Goal: Check status

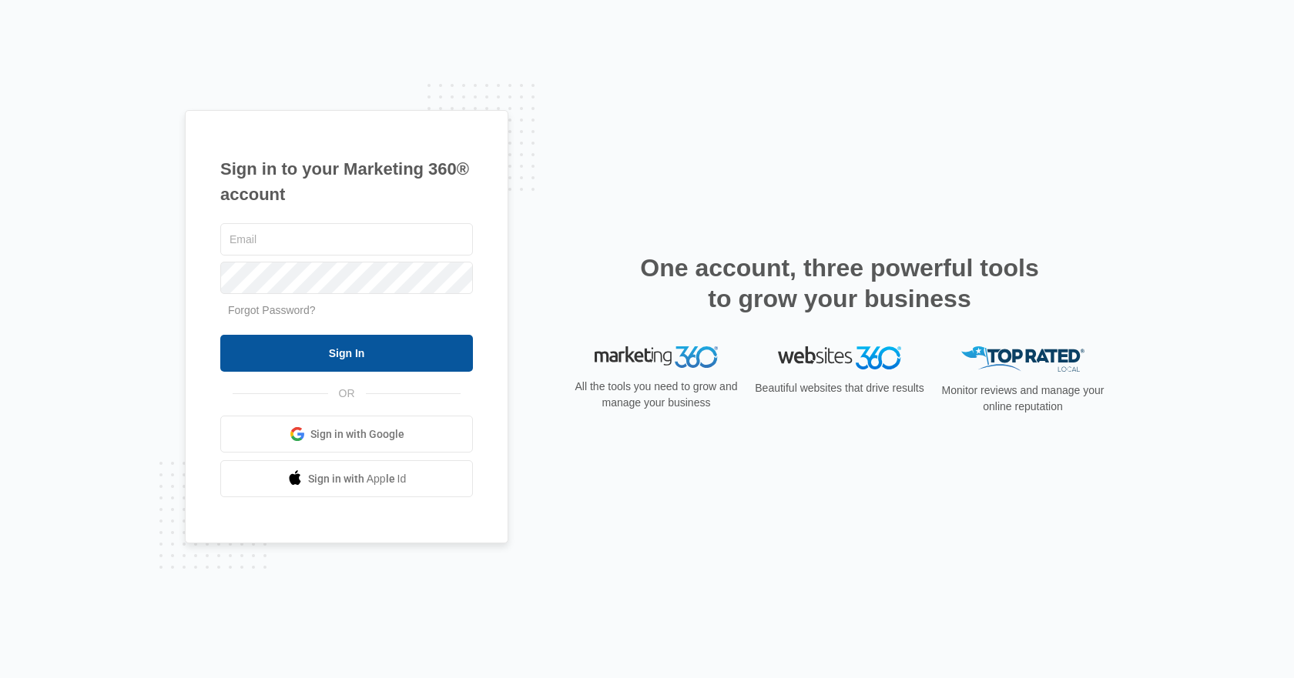
type input "[EMAIL_ADDRESS][DOMAIN_NAME]"
click at [370, 347] on input "Sign In" at bounding box center [346, 353] width 253 height 37
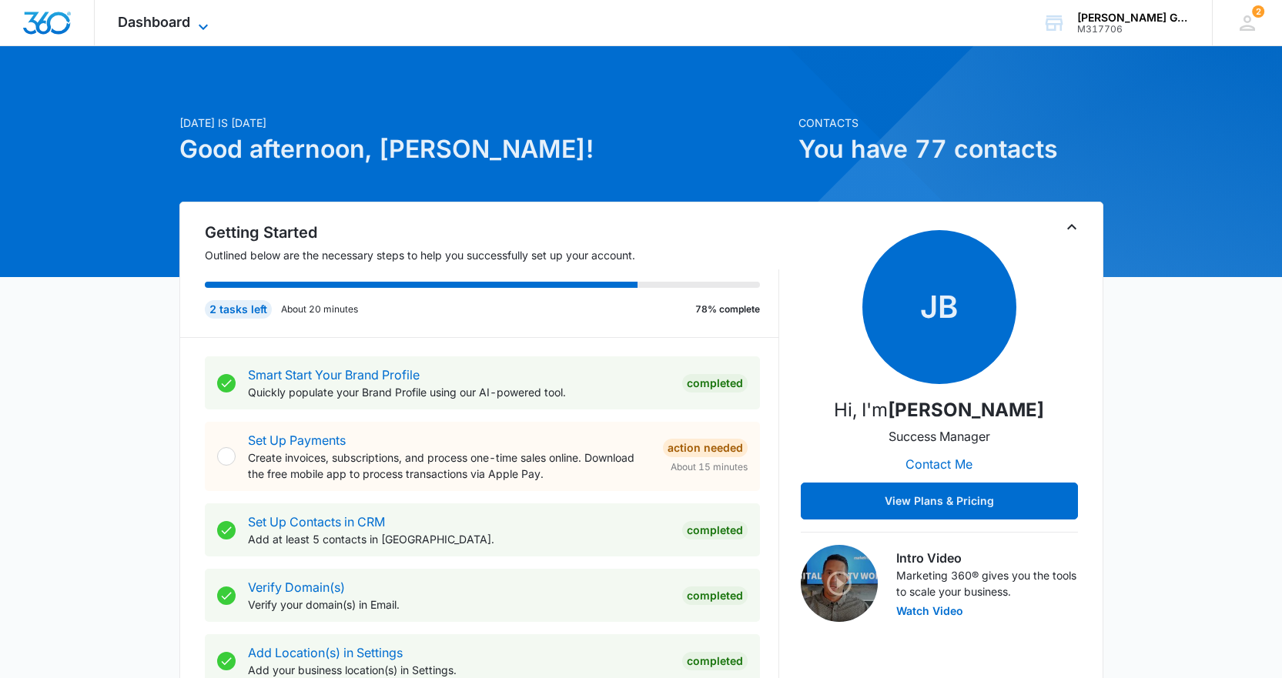
click at [151, 22] on span "Dashboard" at bounding box center [154, 22] width 72 height 16
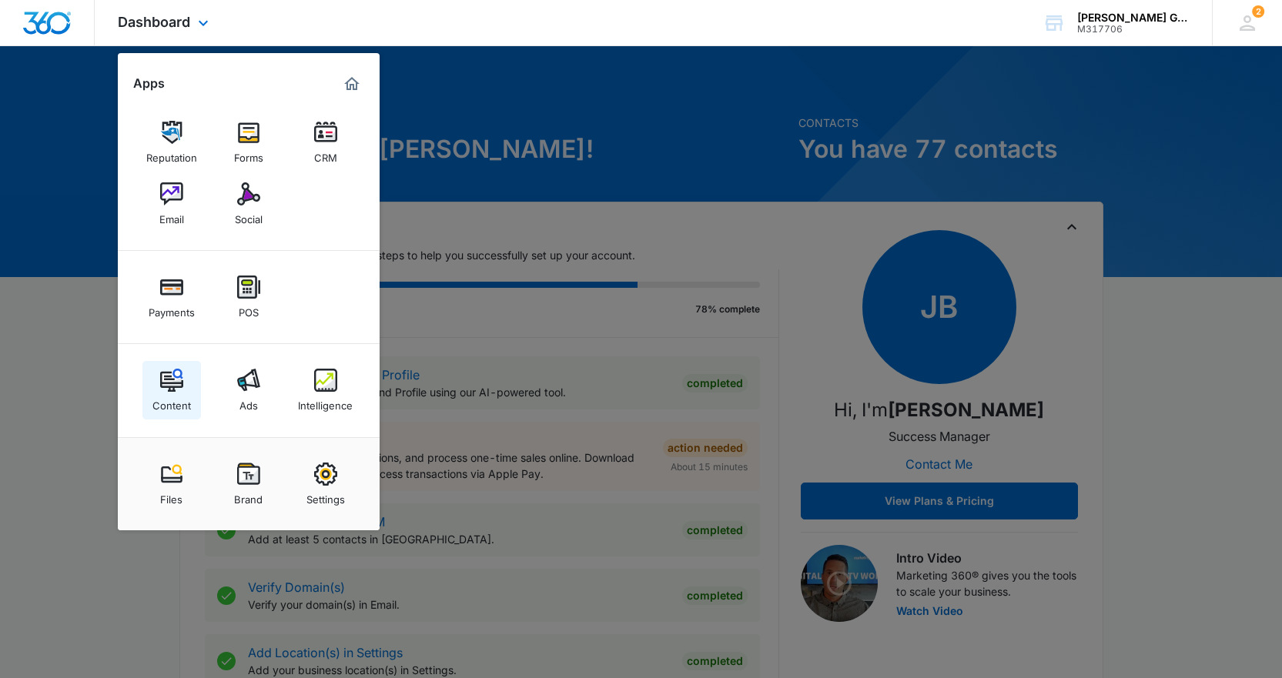
click at [176, 397] on div "Content" at bounding box center [171, 402] width 38 height 20
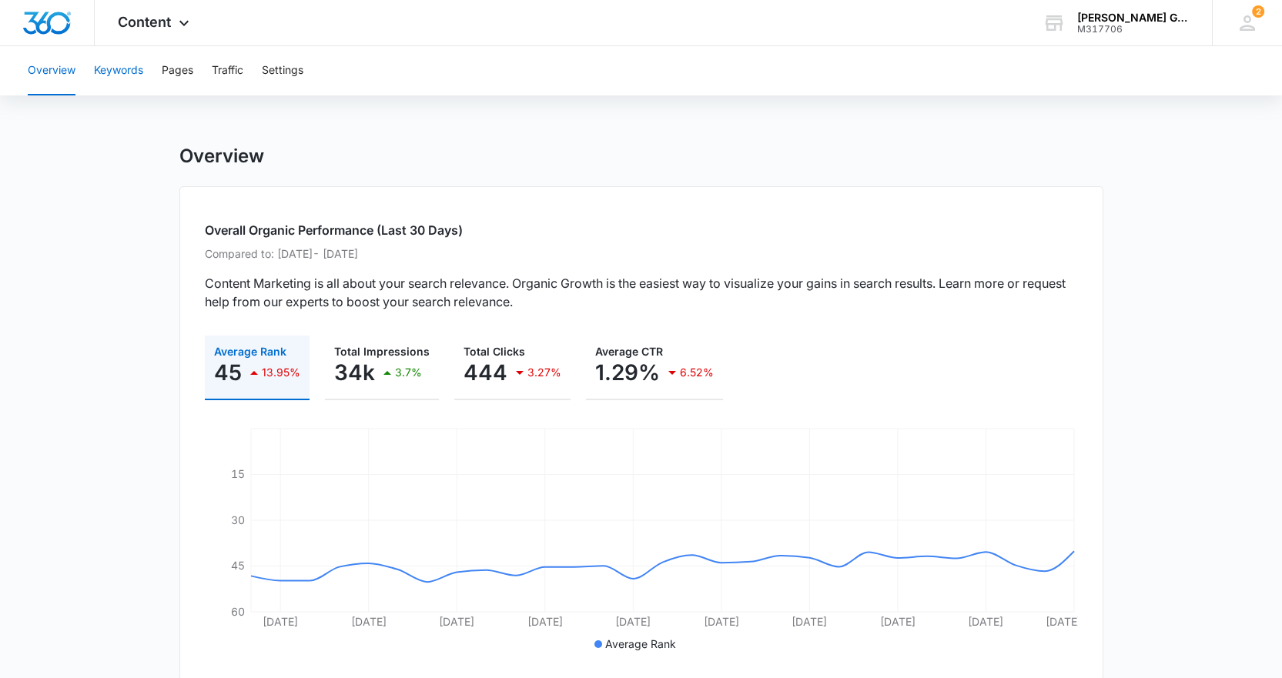
click at [132, 75] on button "Keywords" at bounding box center [118, 70] width 49 height 49
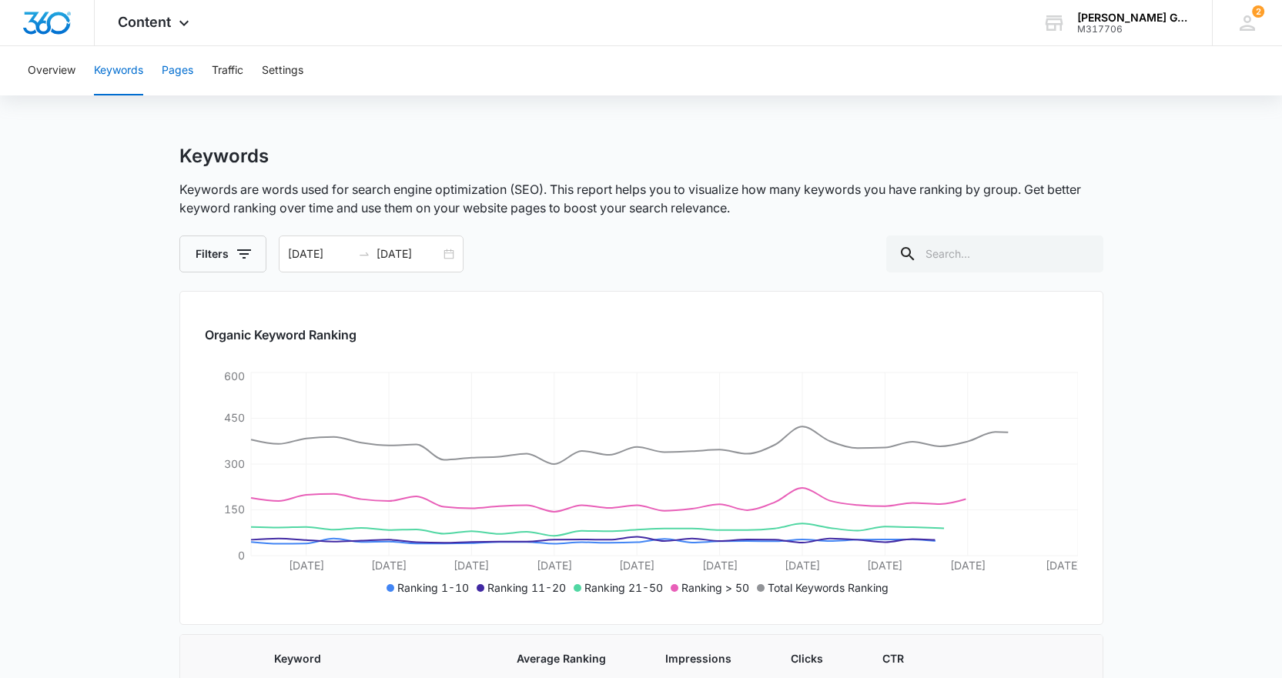
click at [186, 70] on button "Pages" at bounding box center [178, 70] width 32 height 49
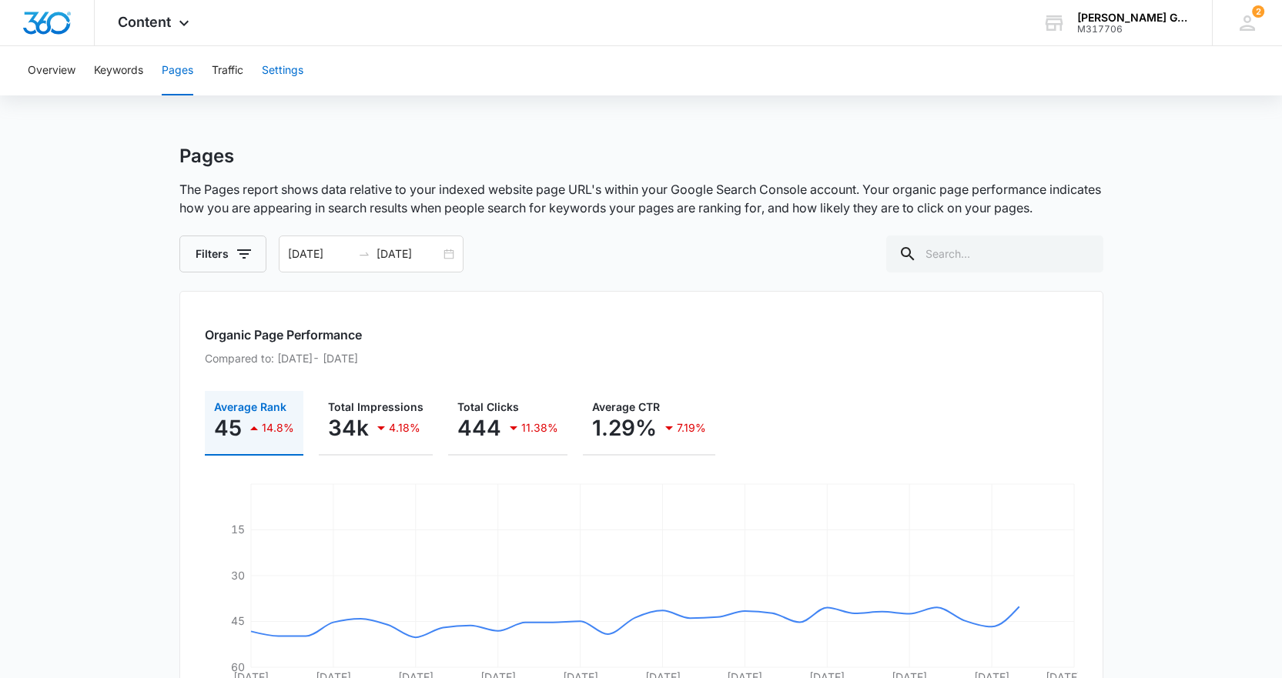
click at [280, 70] on button "Settings" at bounding box center [283, 70] width 42 height 49
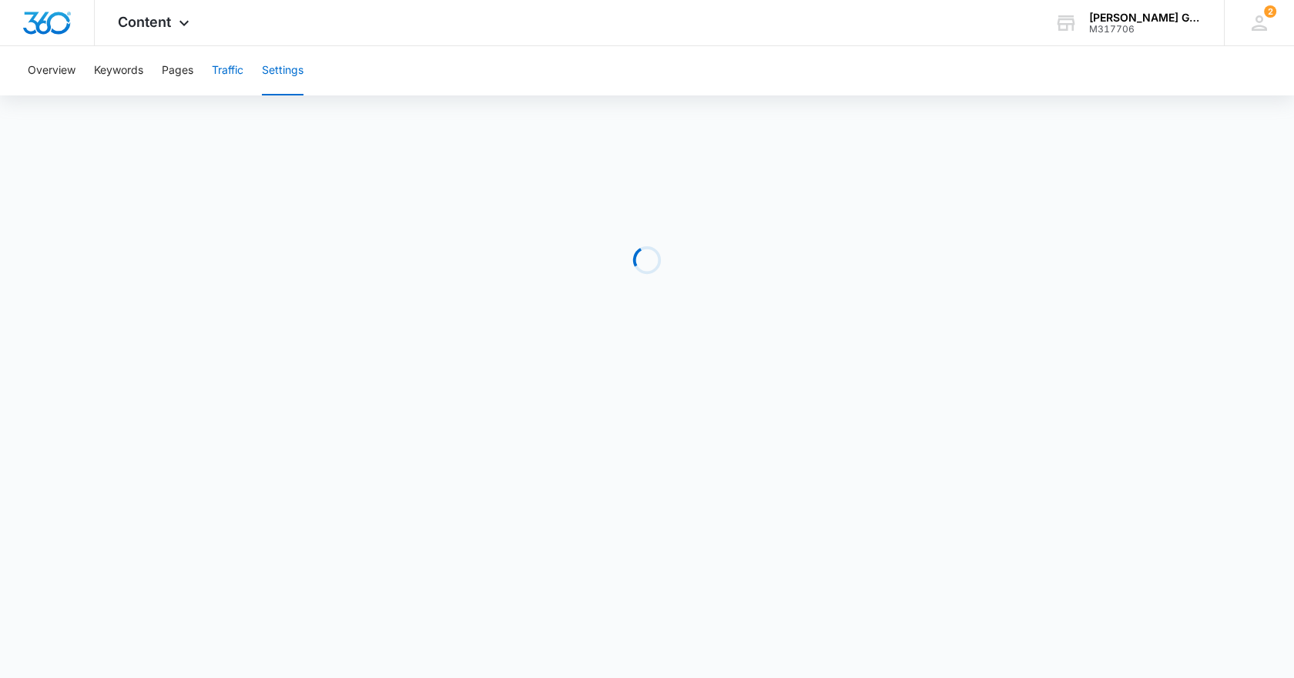
click at [223, 65] on button "Traffic" at bounding box center [228, 70] width 32 height 49
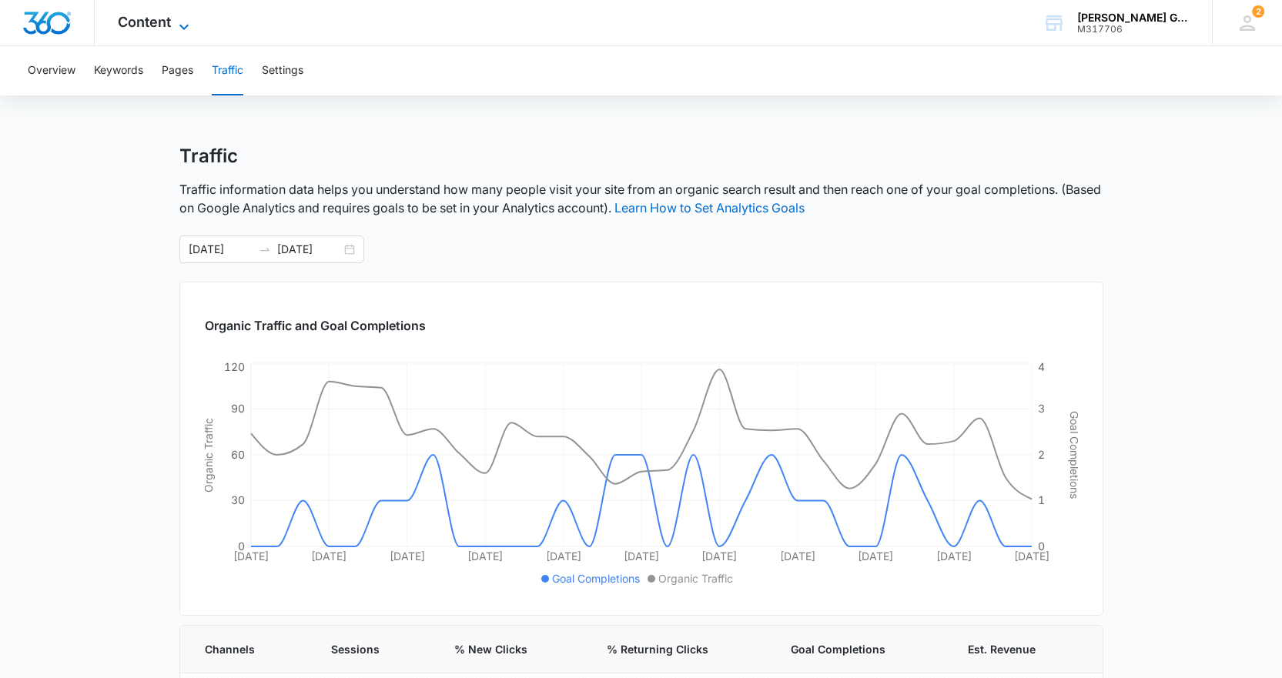
click at [170, 26] on span "Content" at bounding box center [144, 22] width 53 height 16
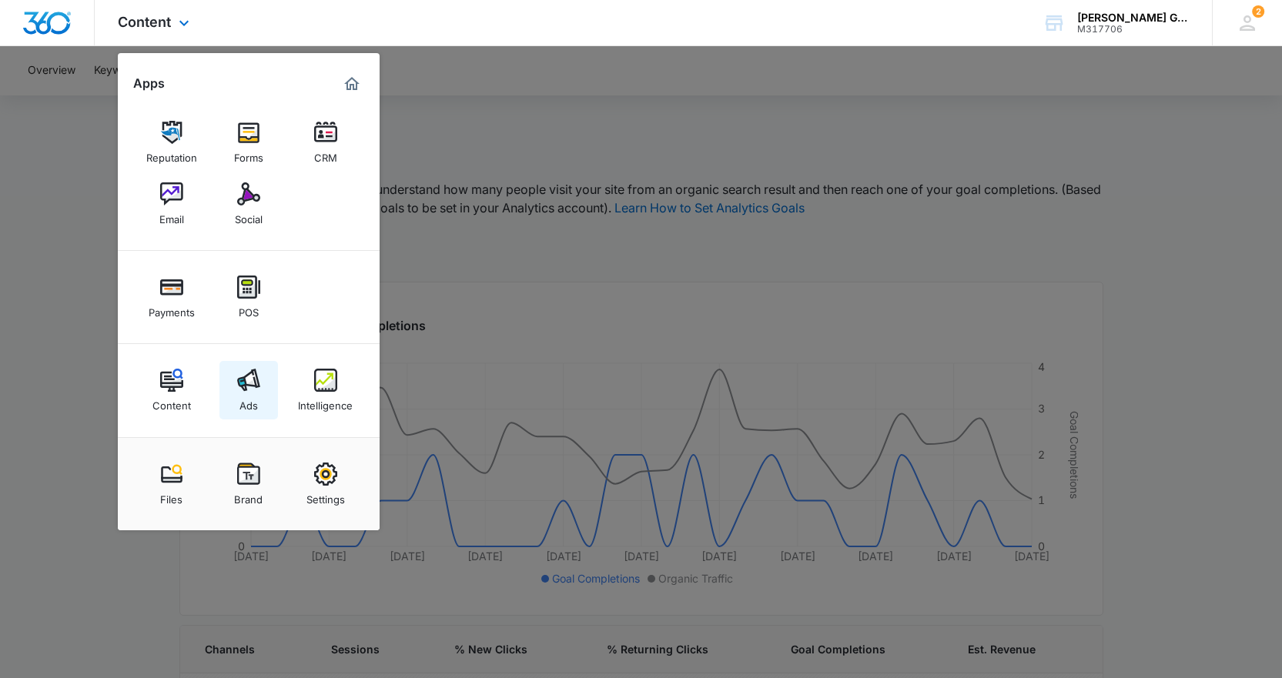
click at [242, 383] on img at bounding box center [248, 380] width 23 height 23
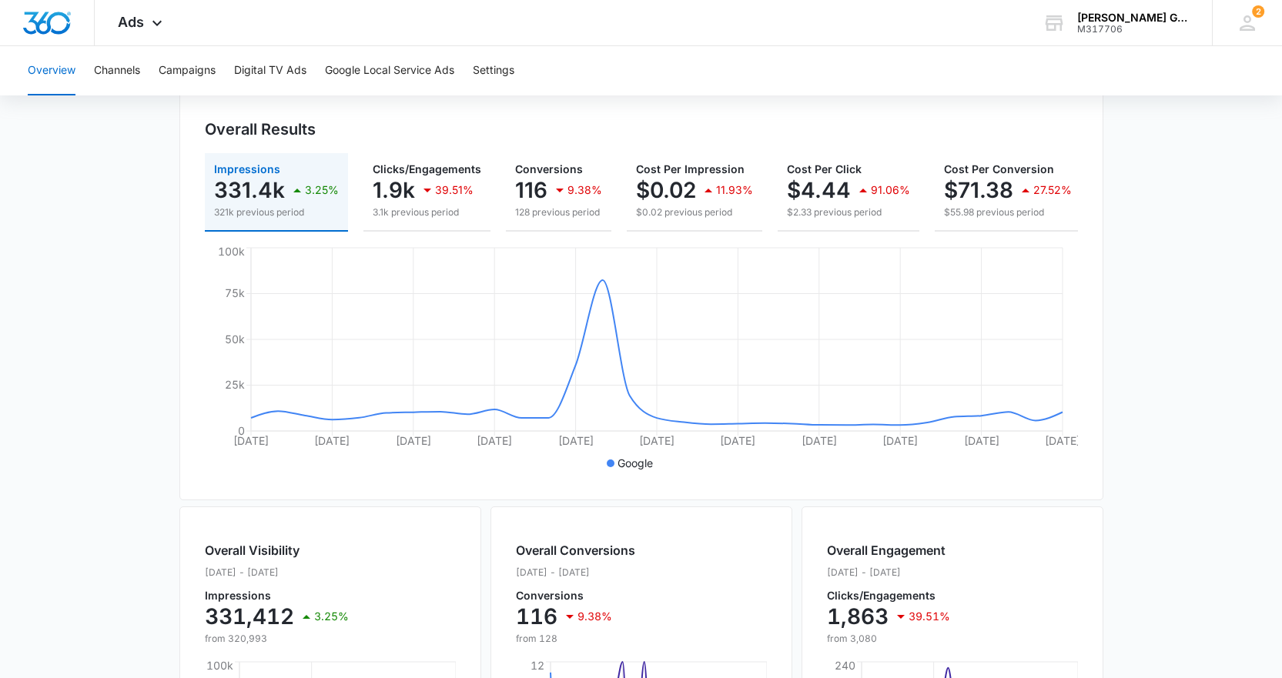
scroll to position [77, 0]
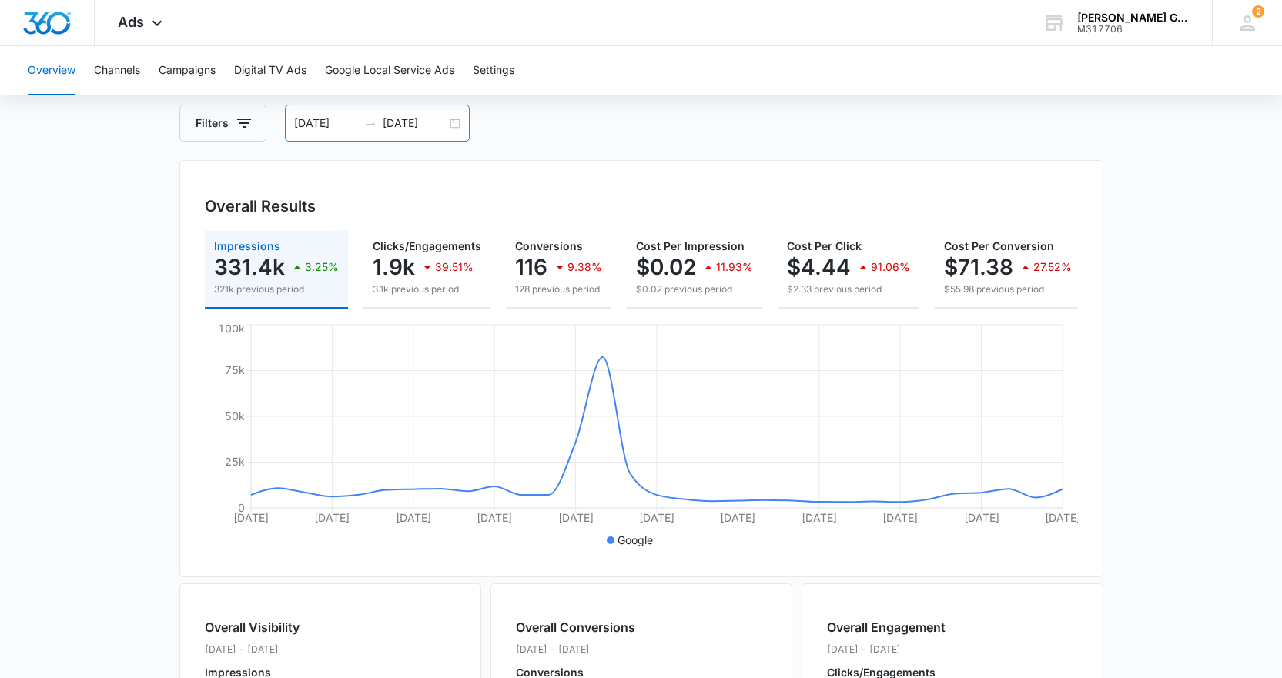
click at [456, 132] on div "[DATE] [DATE]" at bounding box center [377, 123] width 185 height 37
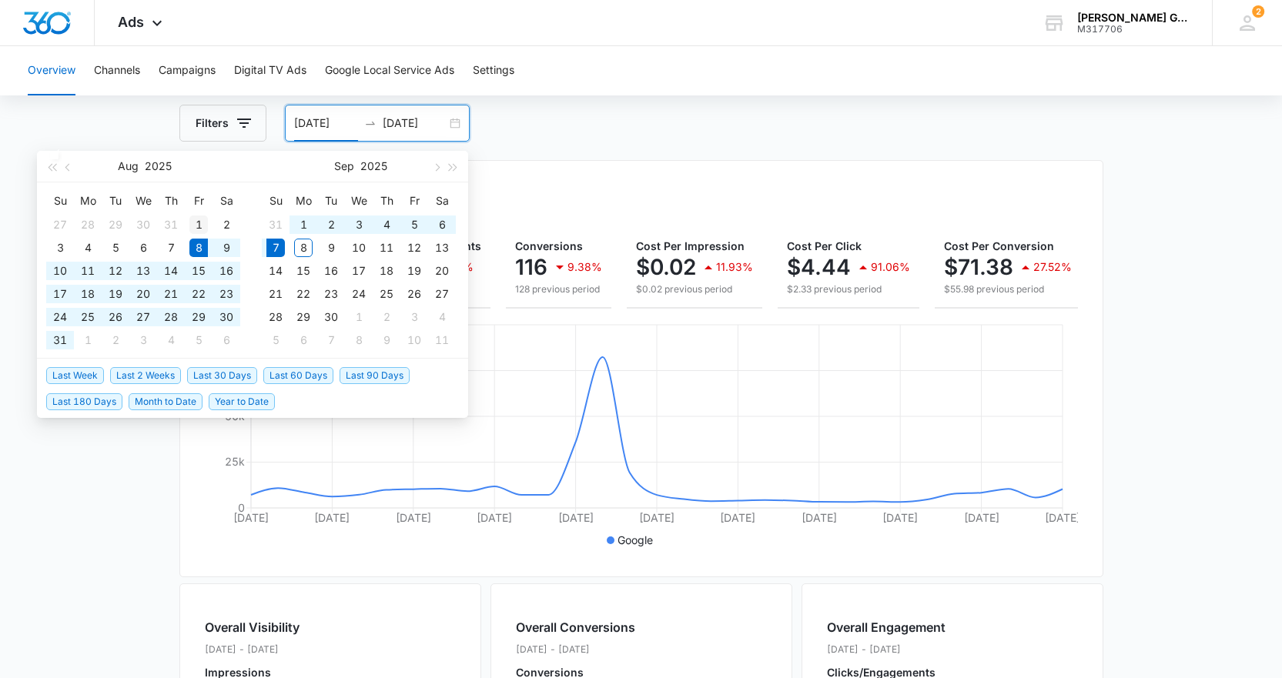
type input "[DATE]"
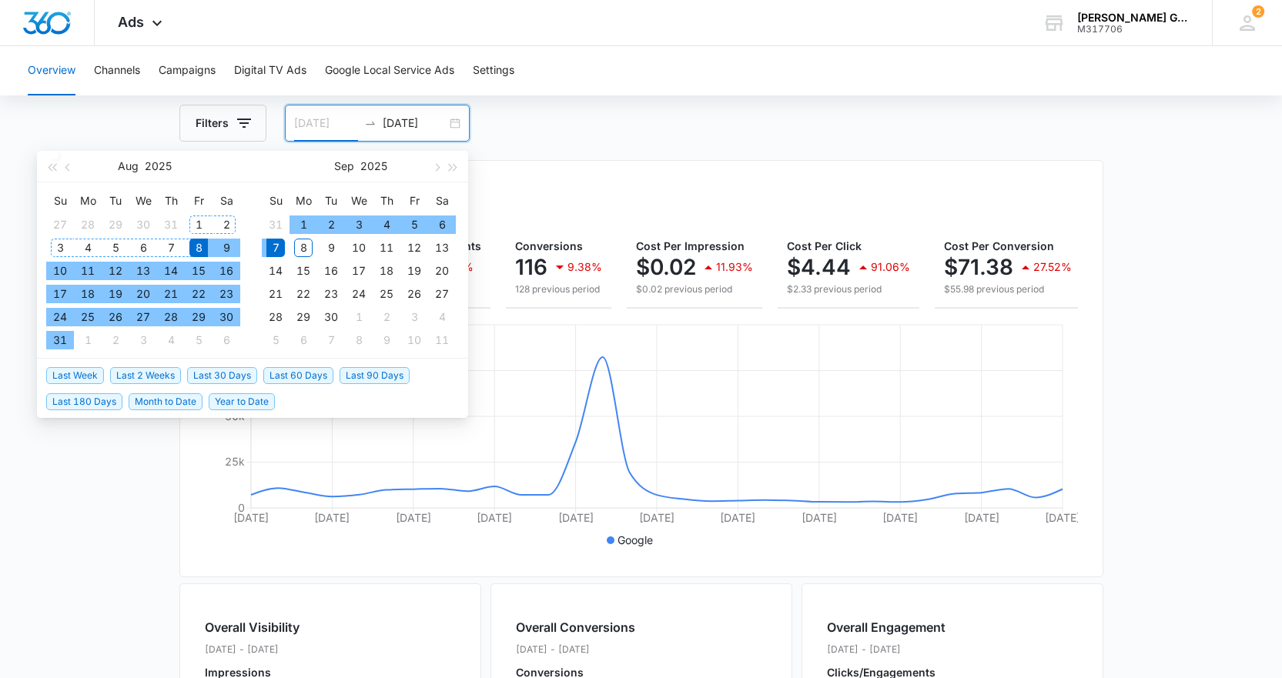
click at [190, 224] on div "1" at bounding box center [198, 225] width 18 height 18
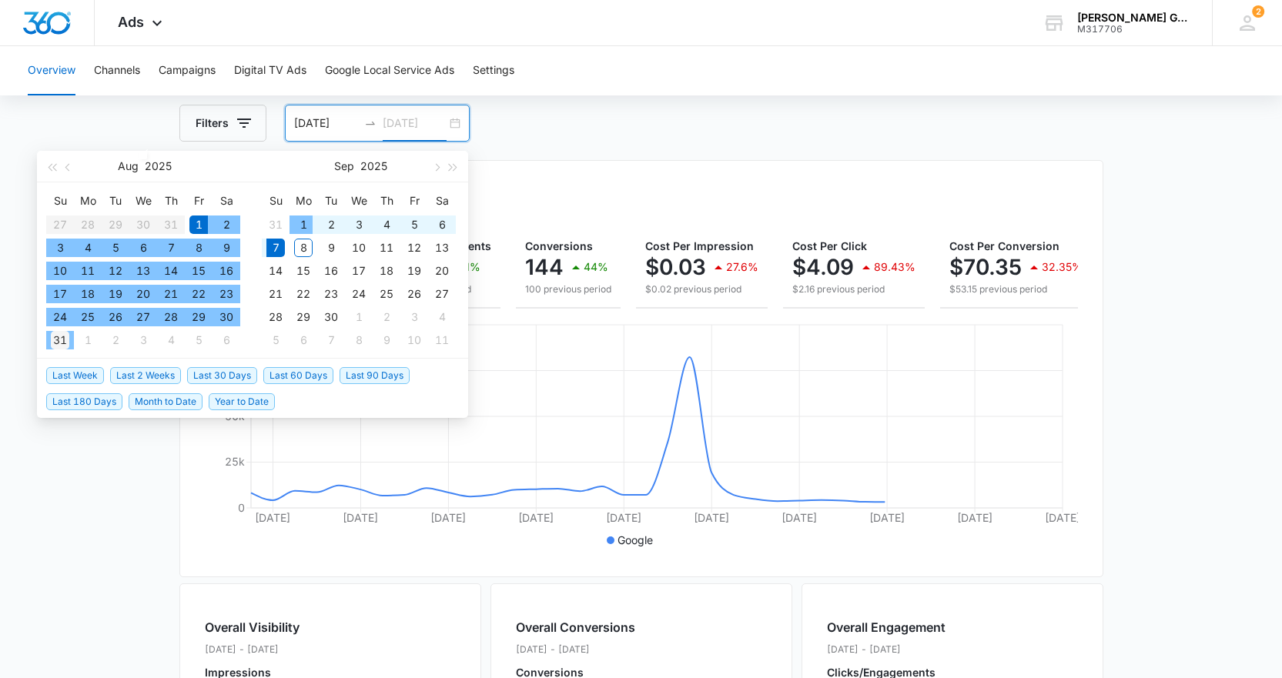
type input "[DATE]"
click at [63, 345] on div "31" at bounding box center [60, 340] width 18 height 18
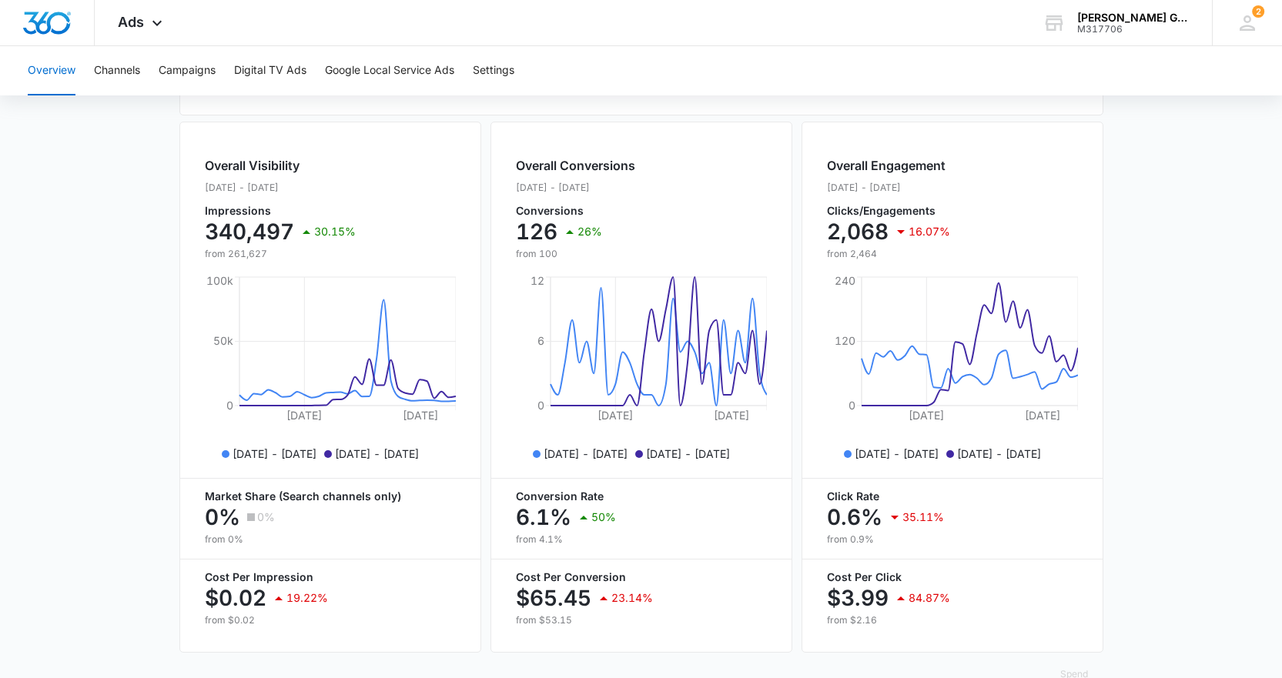
scroll to position [584, 0]
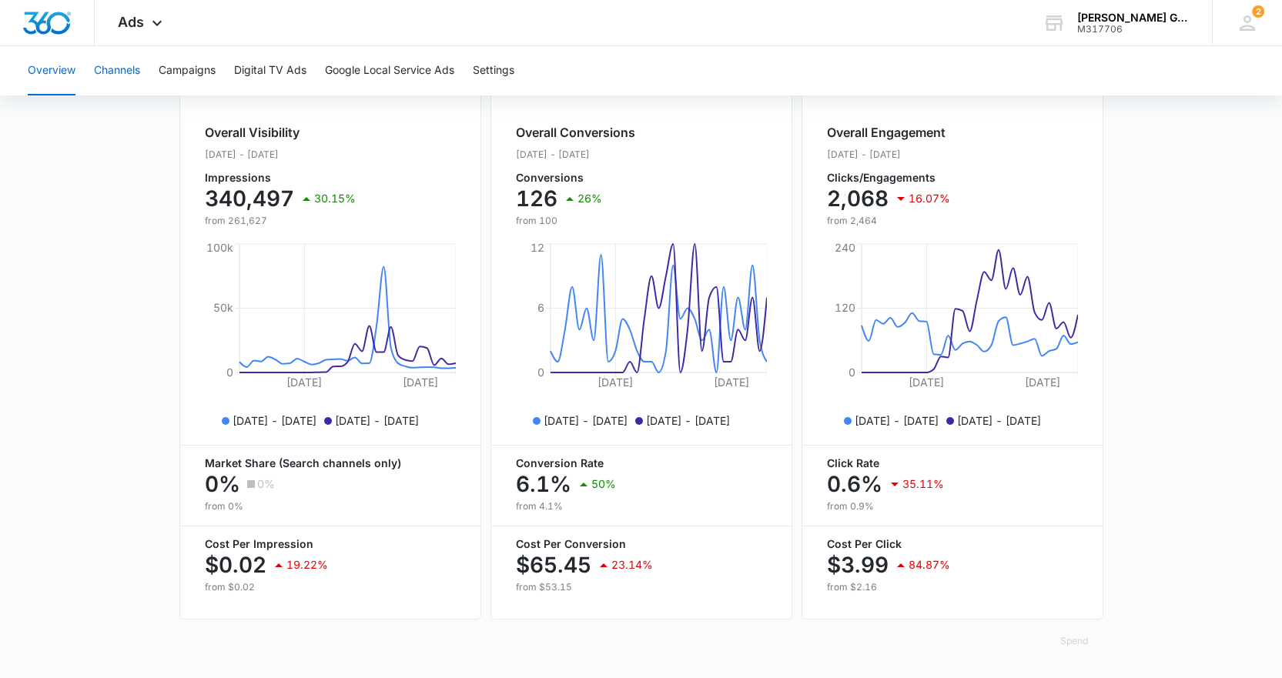
click at [120, 78] on button "Channels" at bounding box center [117, 70] width 46 height 49
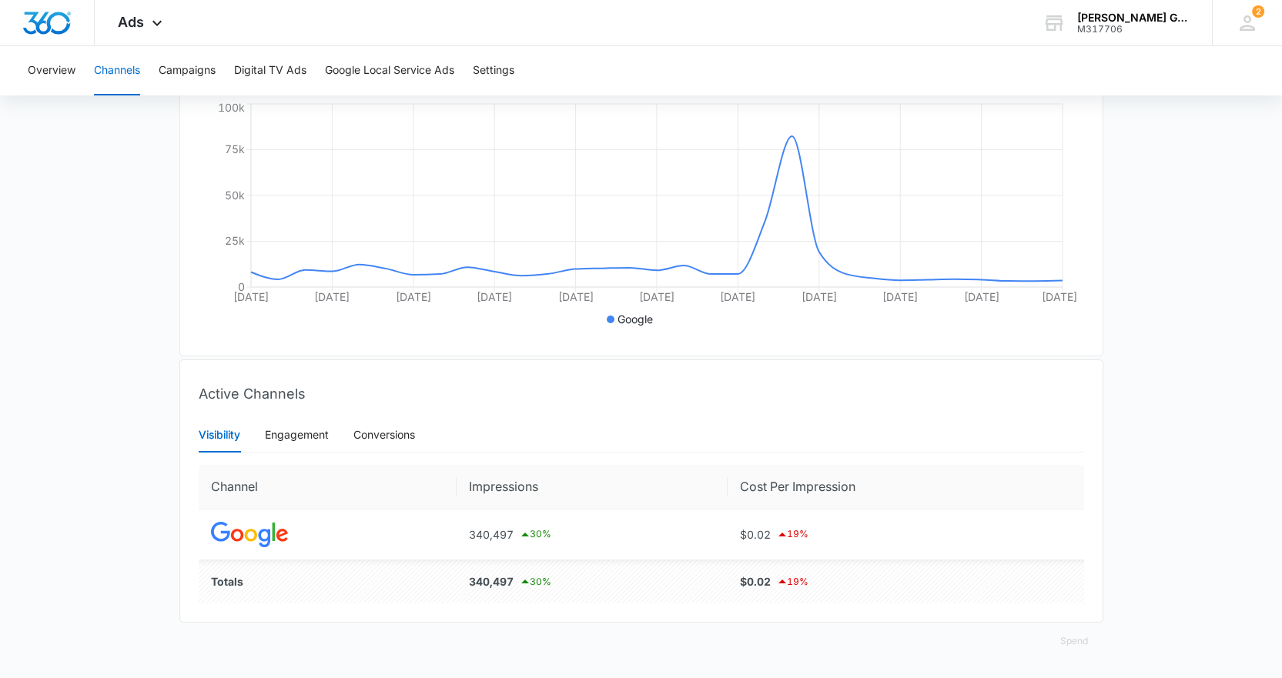
scroll to position [310, 0]
click at [283, 443] on div "Engagement" at bounding box center [297, 435] width 64 height 17
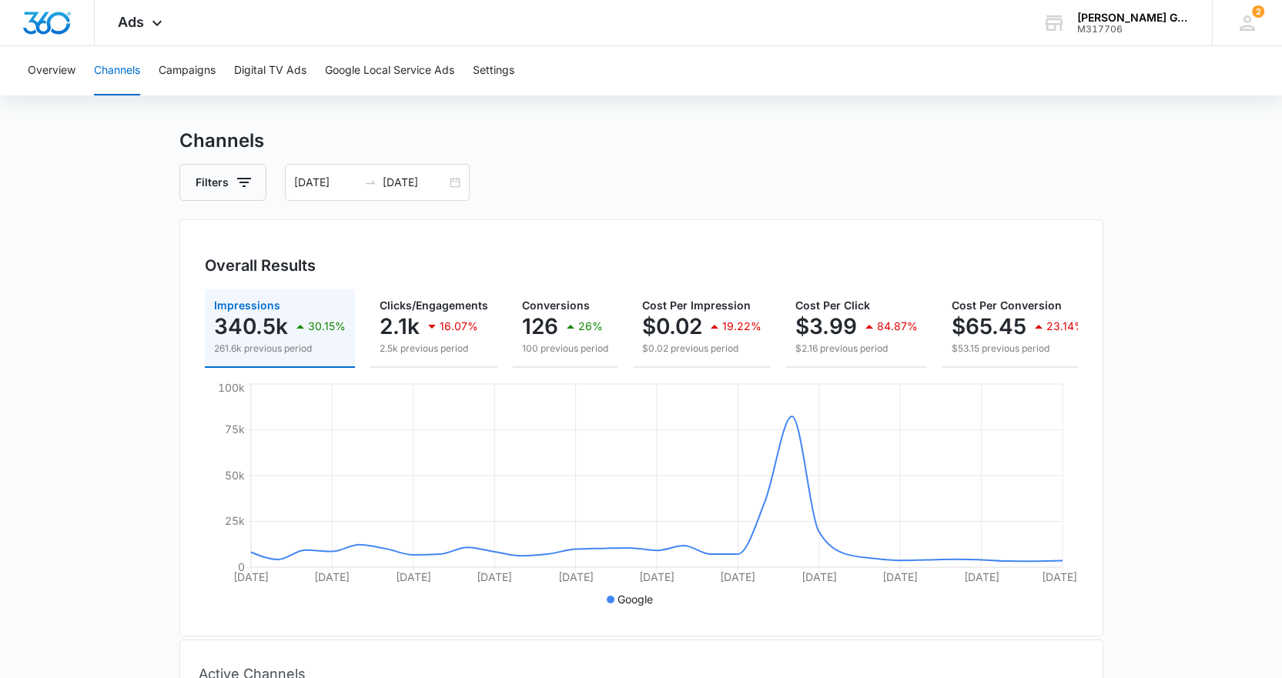
scroll to position [0, 0]
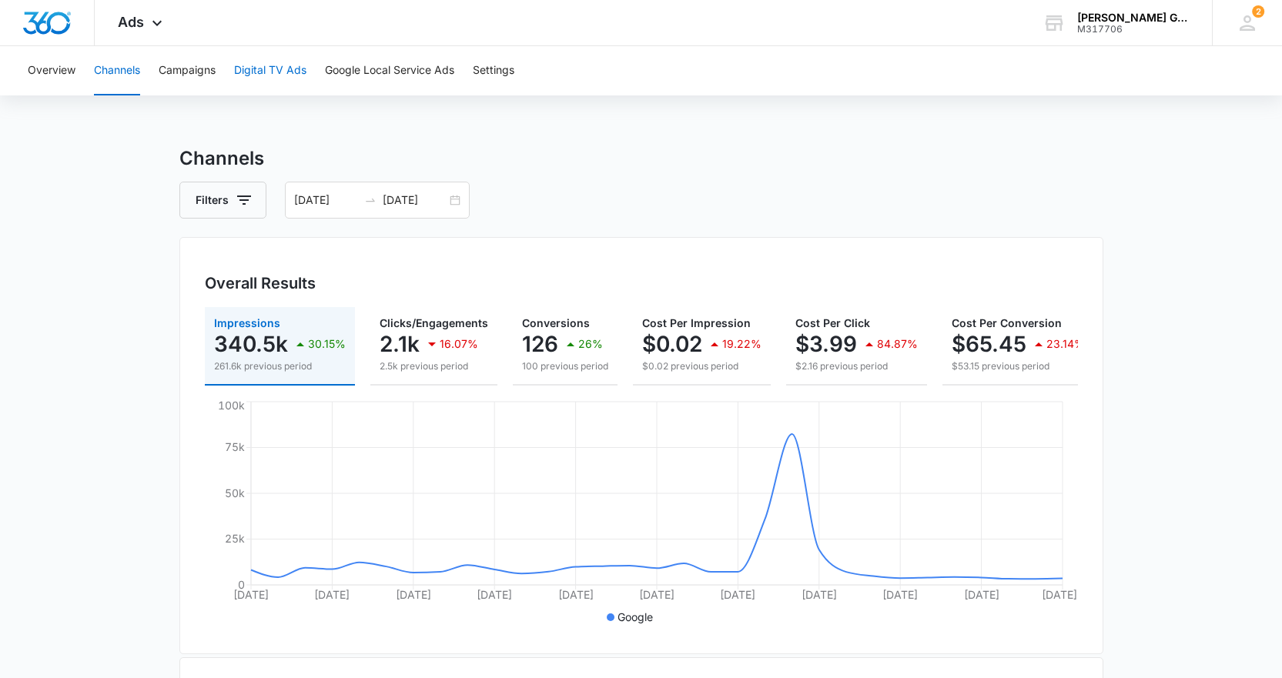
click at [249, 75] on button "Digital TV Ads" at bounding box center [270, 70] width 72 height 49
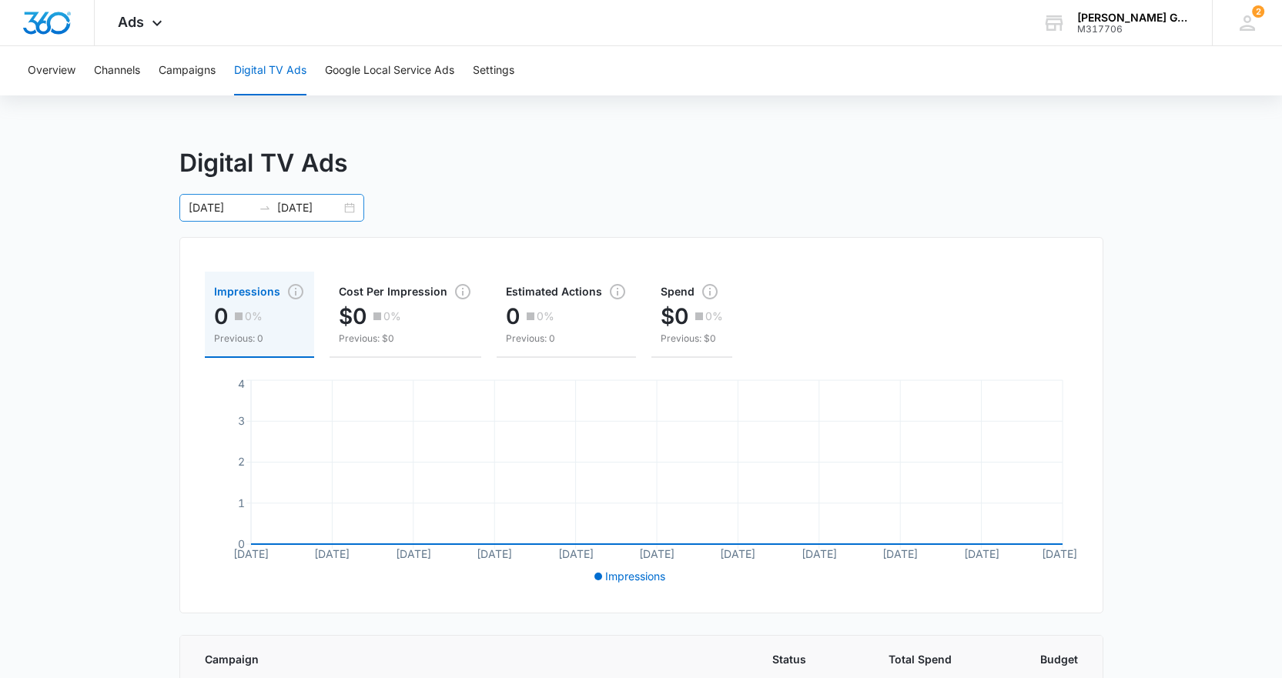
click at [349, 209] on div "[DATE] [DATE]" at bounding box center [271, 208] width 185 height 28
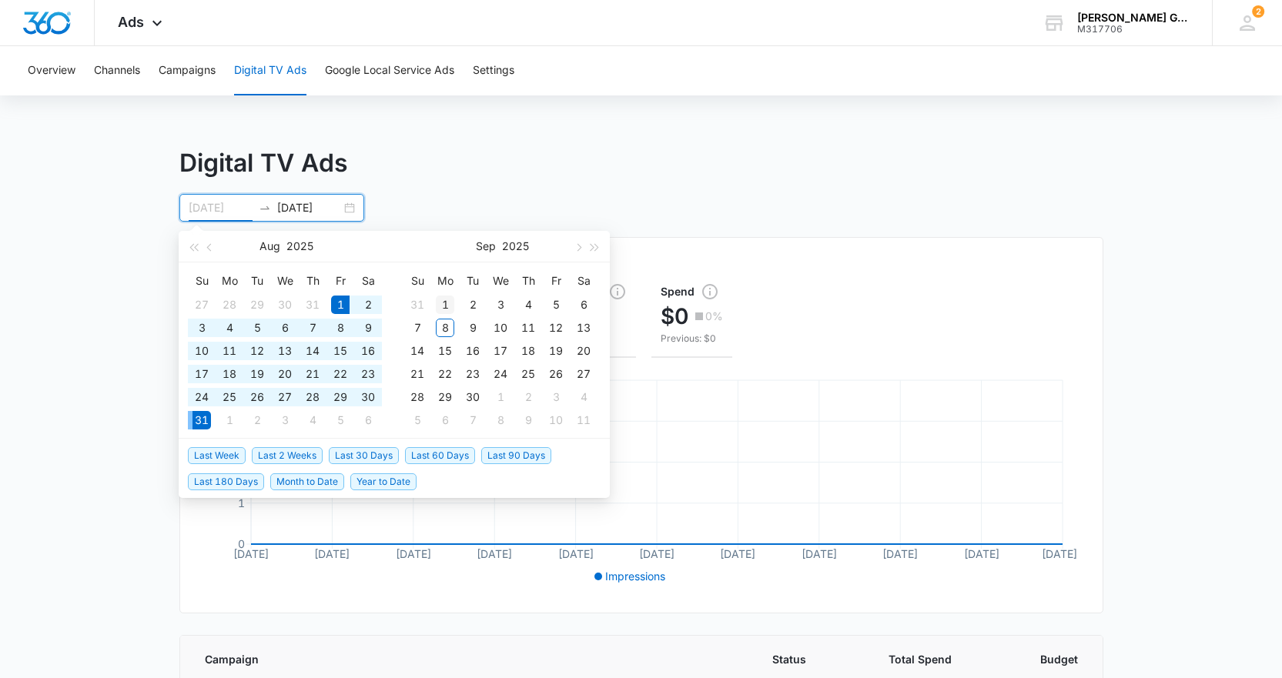
type input "[DATE]"
click at [448, 305] on div "1" at bounding box center [445, 305] width 18 height 18
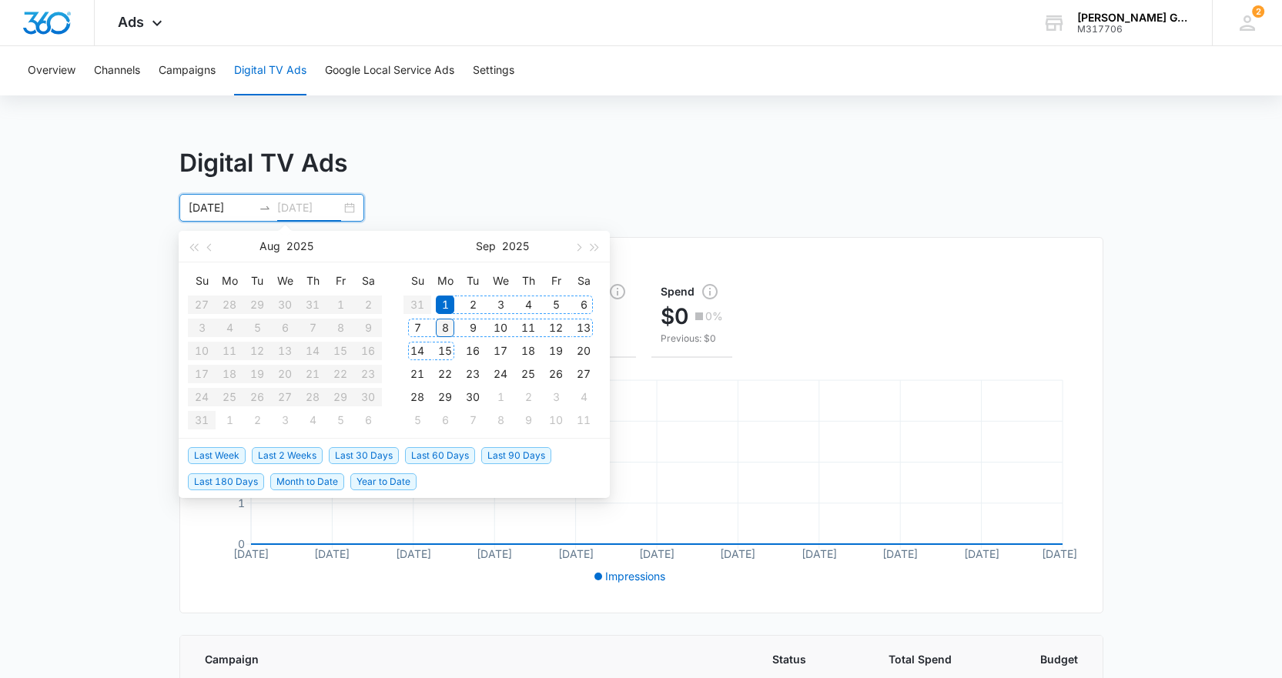
type input "[DATE]"
click at [444, 329] on div "8" at bounding box center [445, 328] width 18 height 18
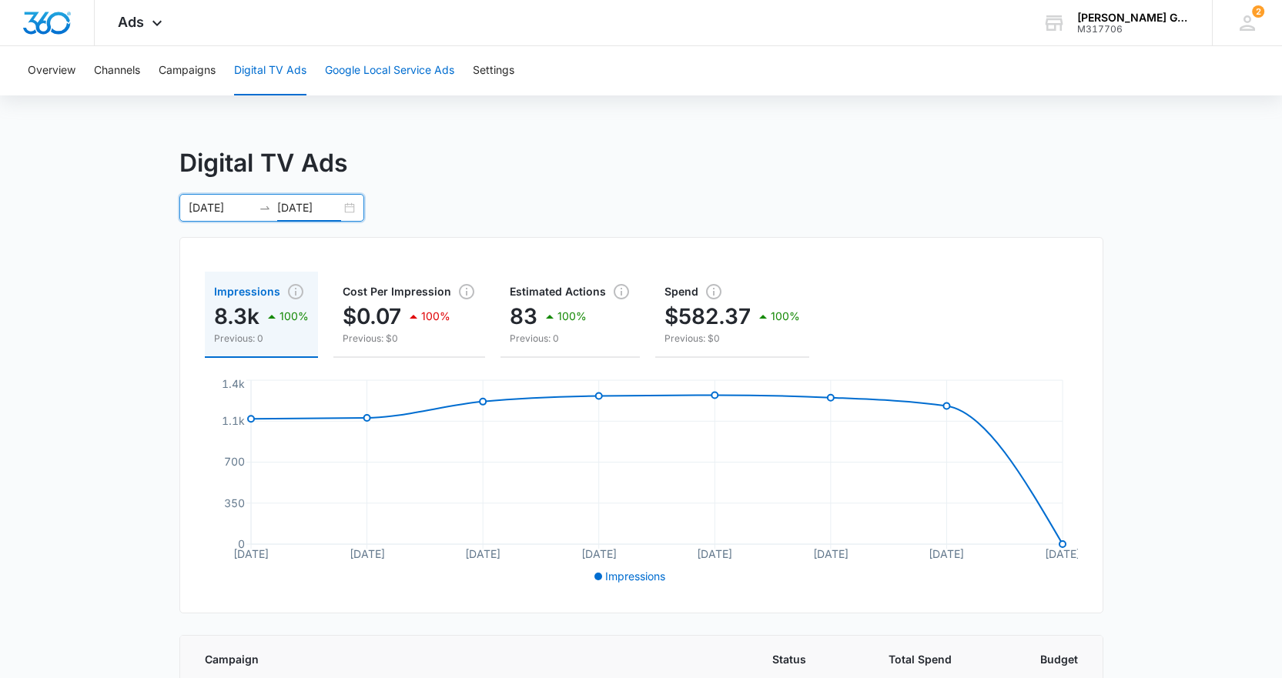
click at [403, 63] on button "Google Local Service Ads" at bounding box center [389, 70] width 129 height 49
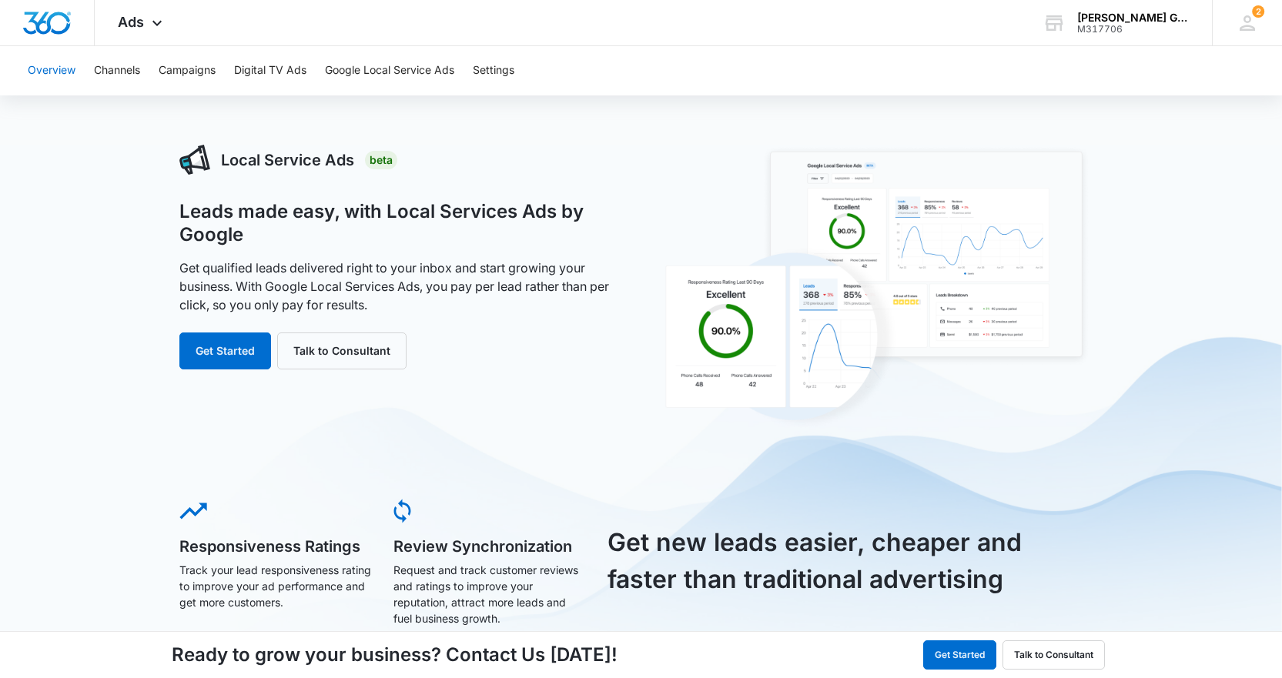
click at [55, 68] on button "Overview" at bounding box center [52, 70] width 48 height 49
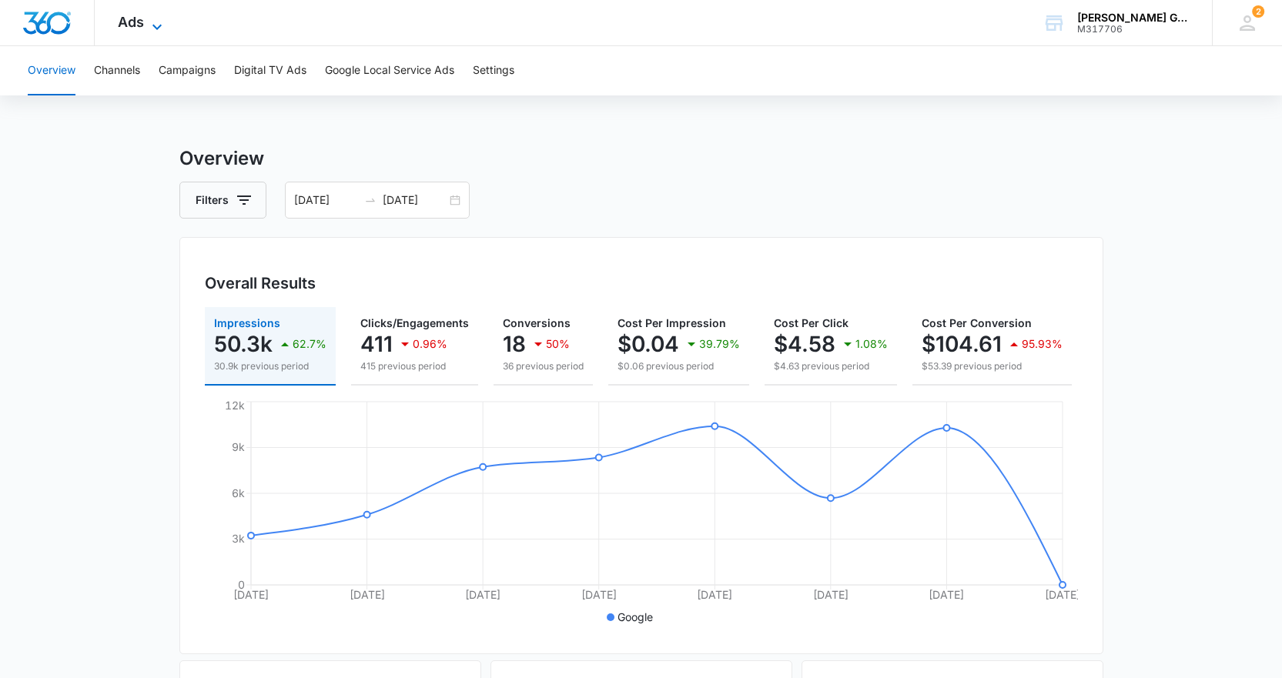
click at [133, 16] on span "Ads" at bounding box center [131, 22] width 26 height 16
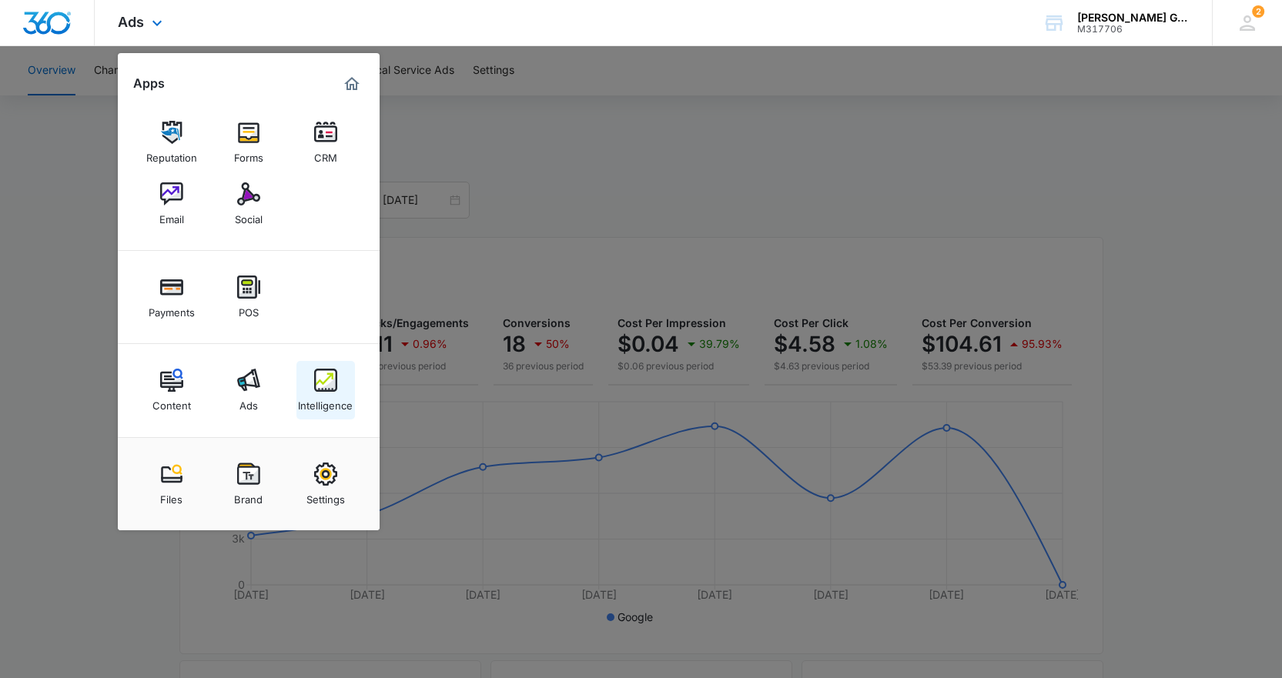
click at [325, 384] on img at bounding box center [325, 380] width 23 height 23
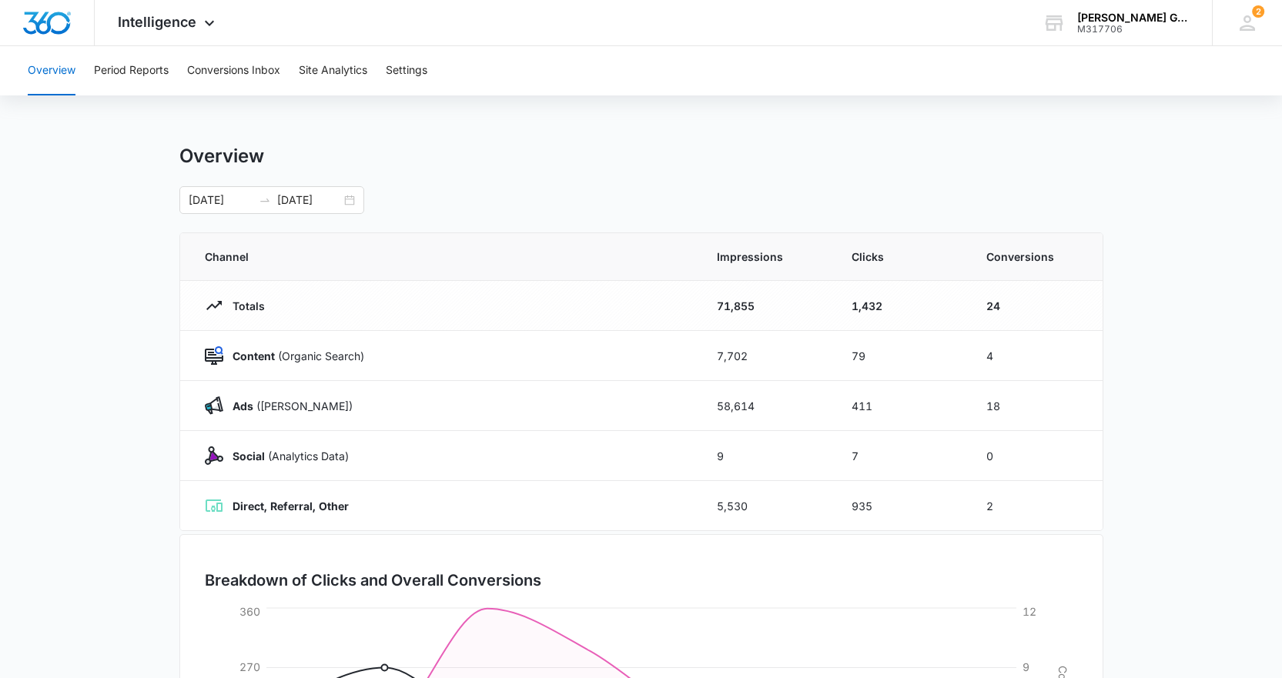
scroll to position [77, 0]
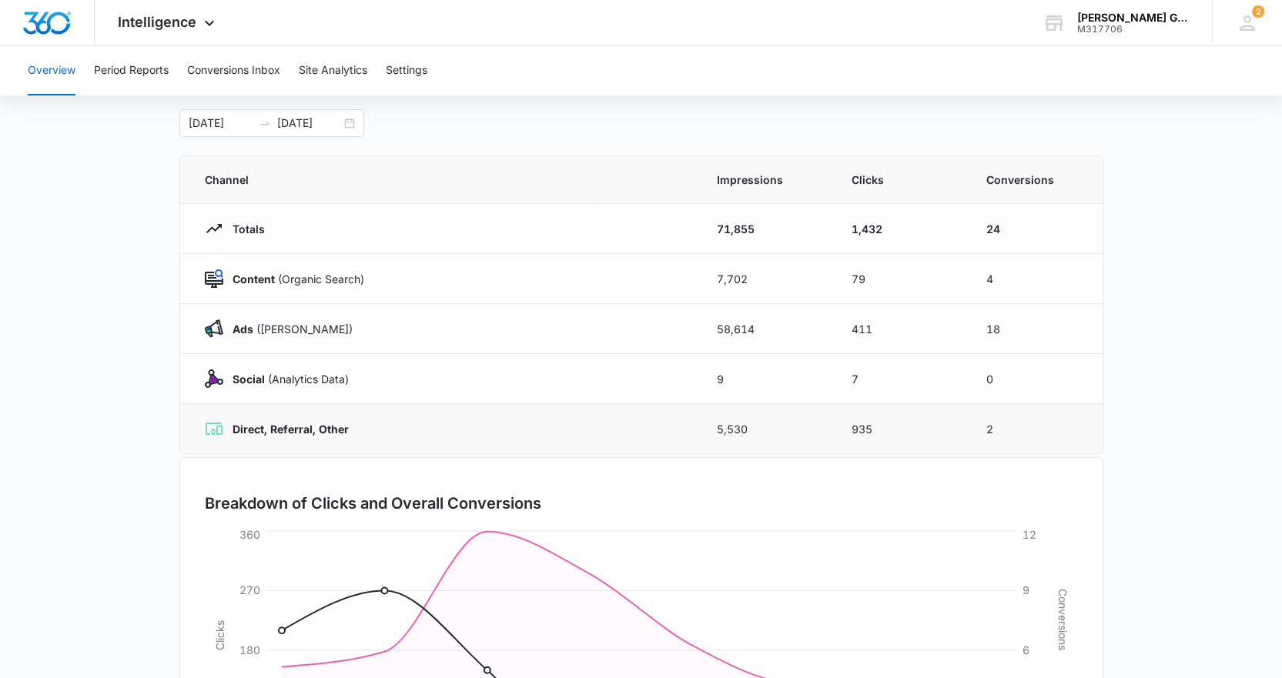
click at [1049, 437] on td "2" at bounding box center [1035, 429] width 135 height 50
click at [353, 127] on div "[DATE] [DATE]" at bounding box center [271, 123] width 185 height 28
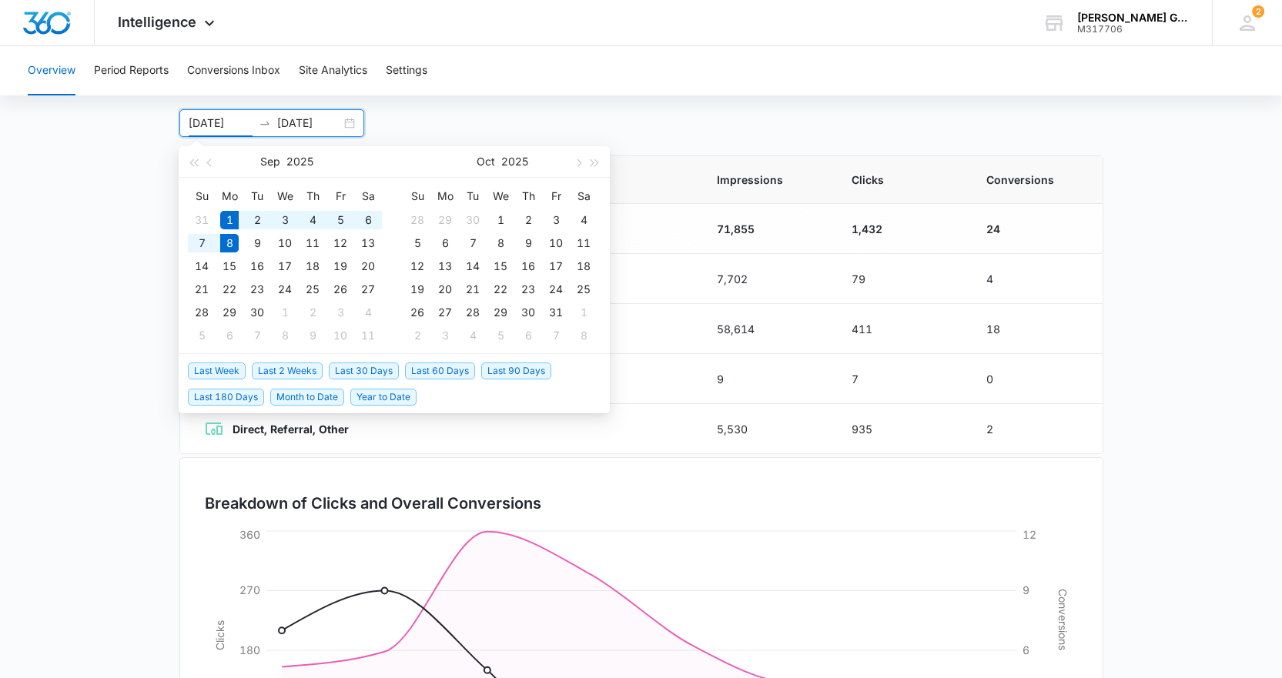
click at [353, 127] on div "[DATE] [DATE]" at bounding box center [271, 123] width 185 height 28
click at [423, 120] on div "[DATE] [DATE] [DATE] Su Mo Tu We Th Fr Sa 31 1 2 3 4 5 6 7 8 9 10 11 12 13 14 1…" at bounding box center [641, 123] width 924 height 28
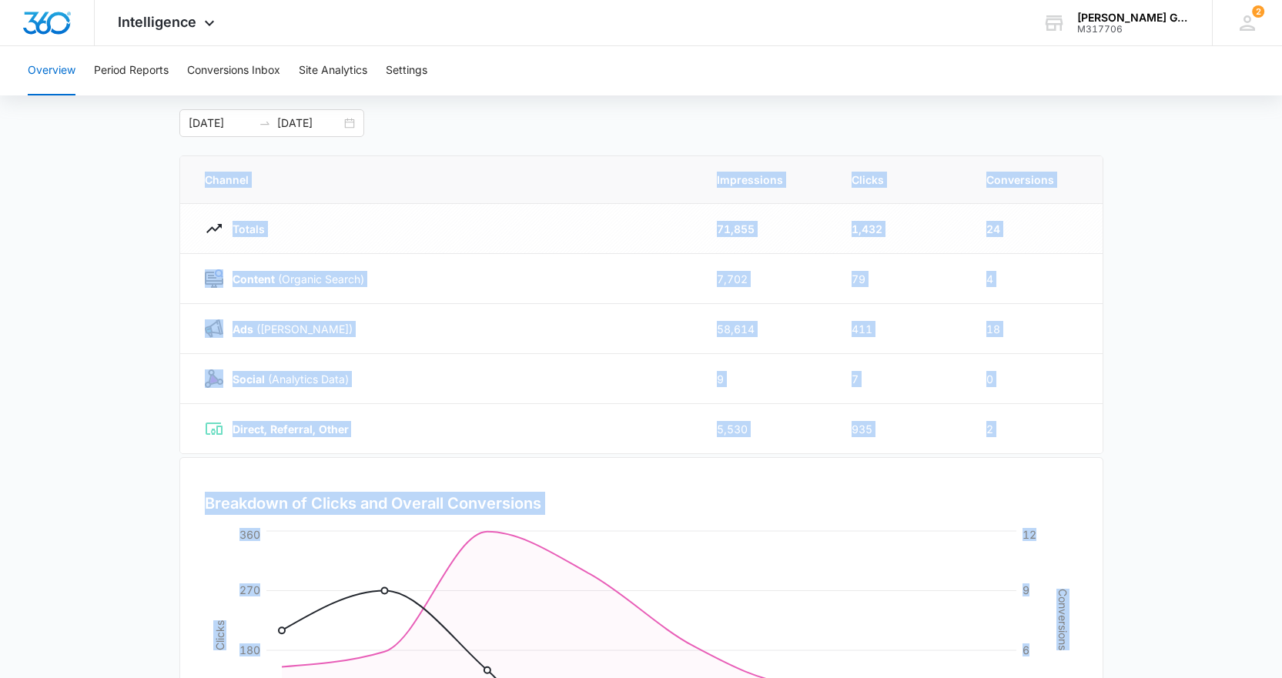
scroll to position [275, 0]
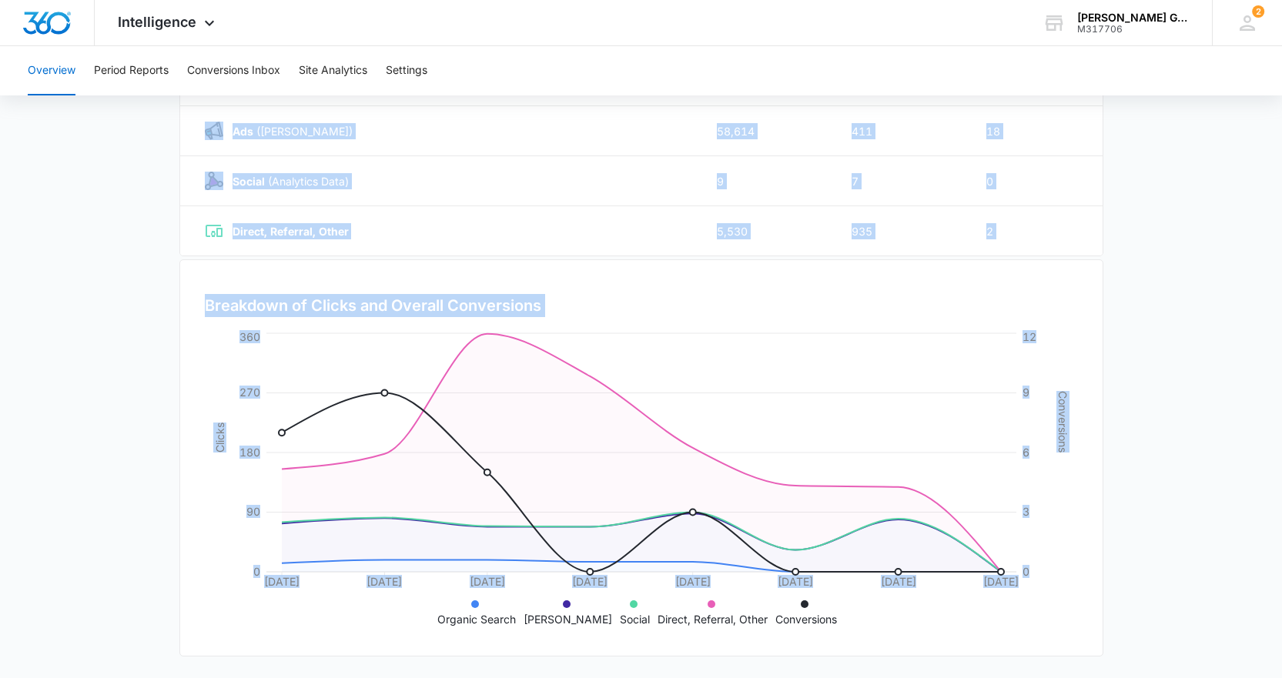
drag, startPoint x: 199, startPoint y: 177, endPoint x: 1210, endPoint y: 675, distance: 1126.4
click at [1210, 675] on main "Overview [DATE] [DATE] [DATE] Su Mo Tu We Th Fr Sa 31 1 2 3 4 5 6 7 8 9 10 11 1…" at bounding box center [641, 274] width 1282 height 808
copy div "Channel Impressions Clicks Conversions Totals 71,855 1,432 24 Content (Organic …"
click at [69, 227] on main "Overview [DATE] [DATE] [DATE] Su Mo Tu We Th Fr Sa 31 1 2 3 4 5 6 7 8 9 10 11 1…" at bounding box center [641, 274] width 1282 height 808
